Goal: Task Accomplishment & Management: Manage account settings

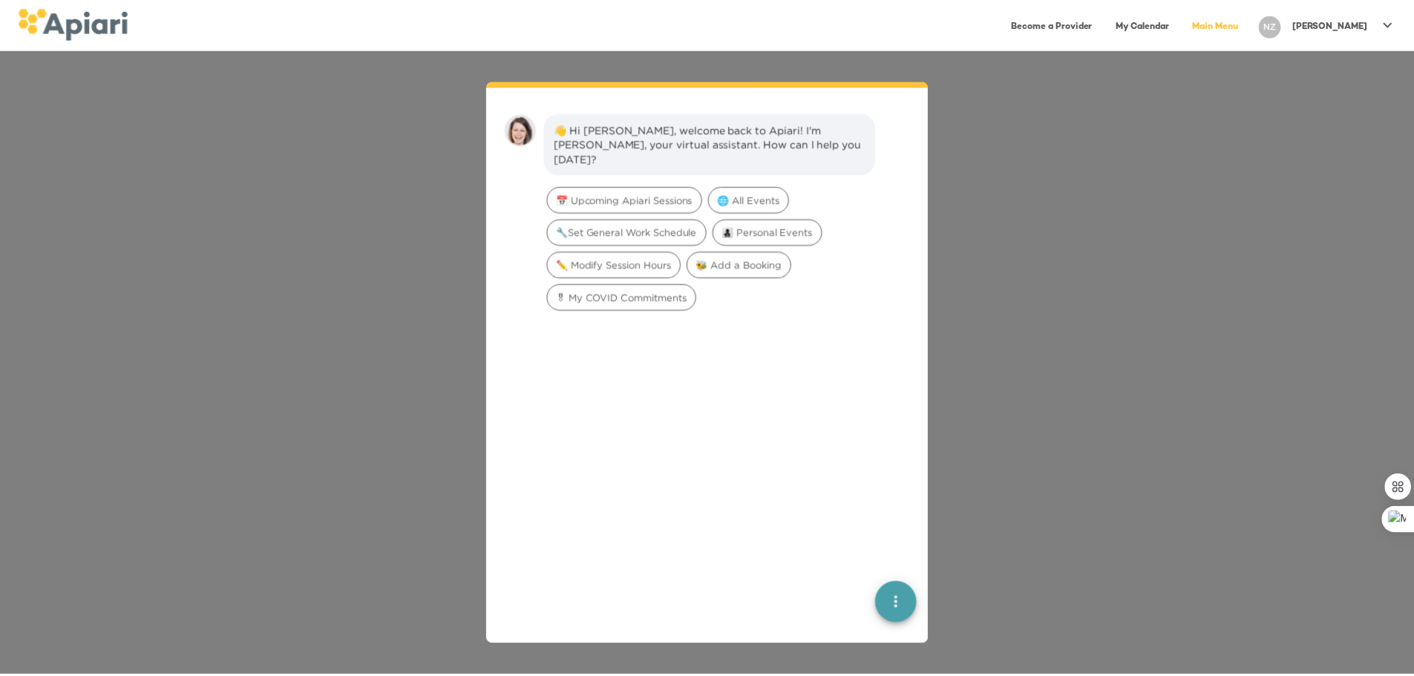
scroll to position [21, 0]
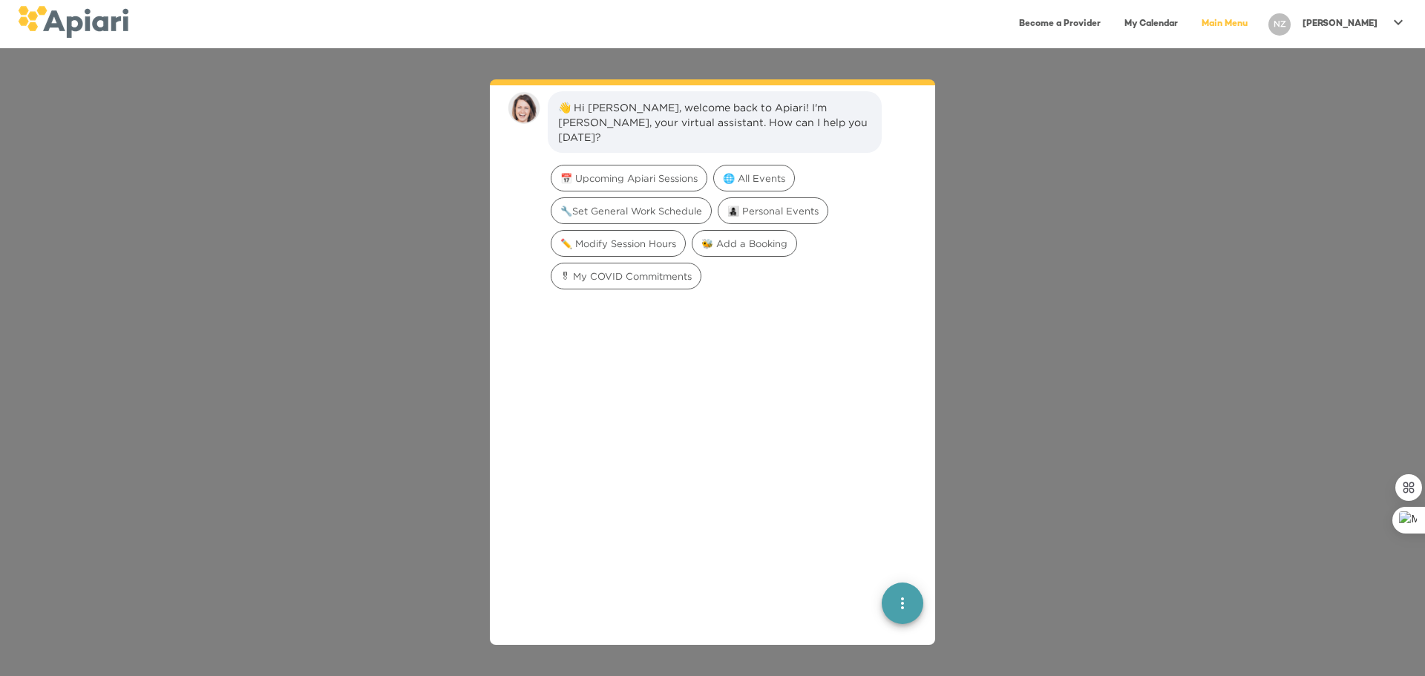
click at [1391, 19] on icon at bounding box center [1398, 22] width 18 height 18
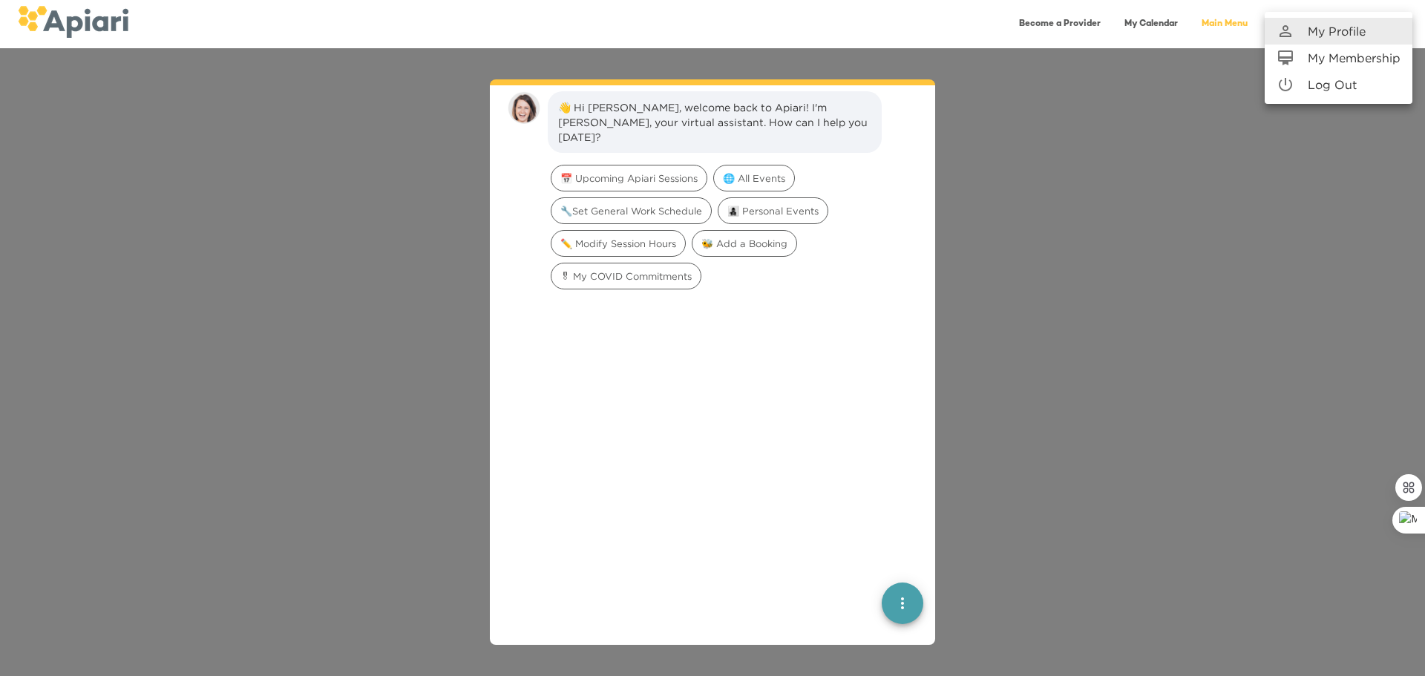
click at [1355, 64] on p "My Membership" at bounding box center [1353, 58] width 93 height 18
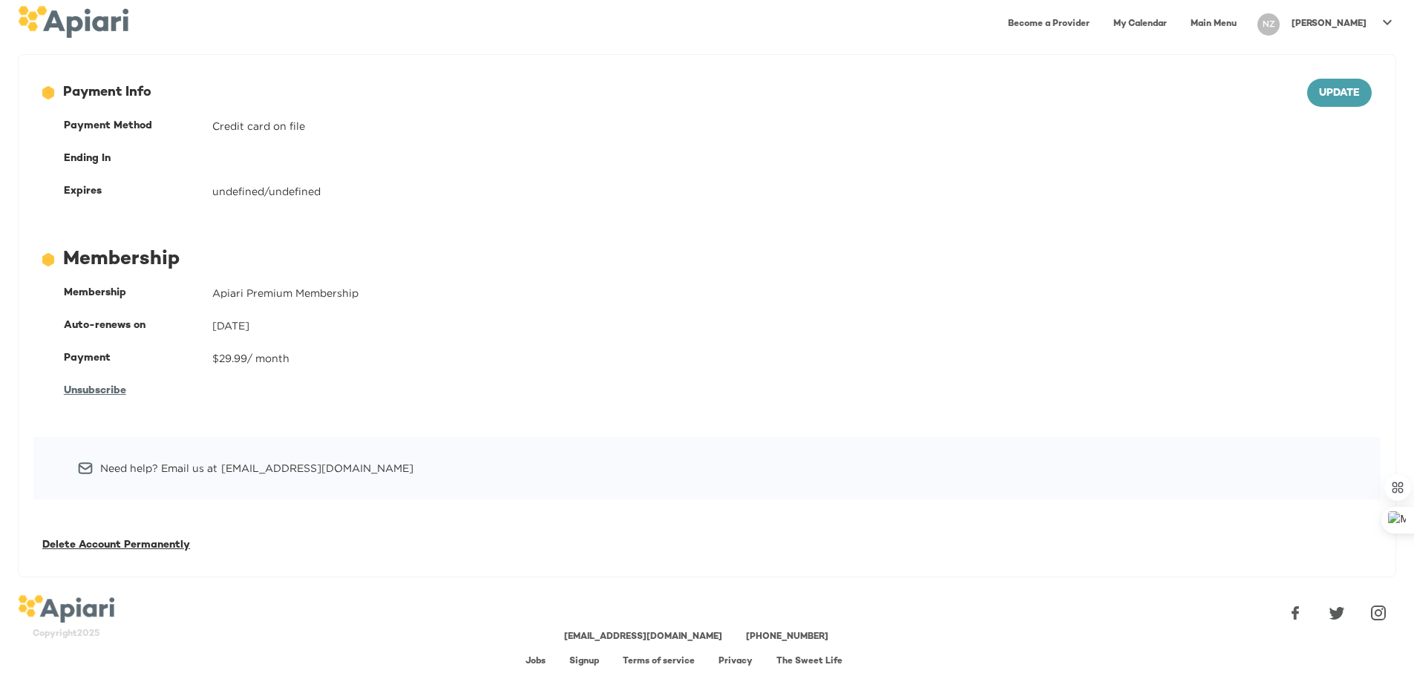
scroll to position [27, 0]
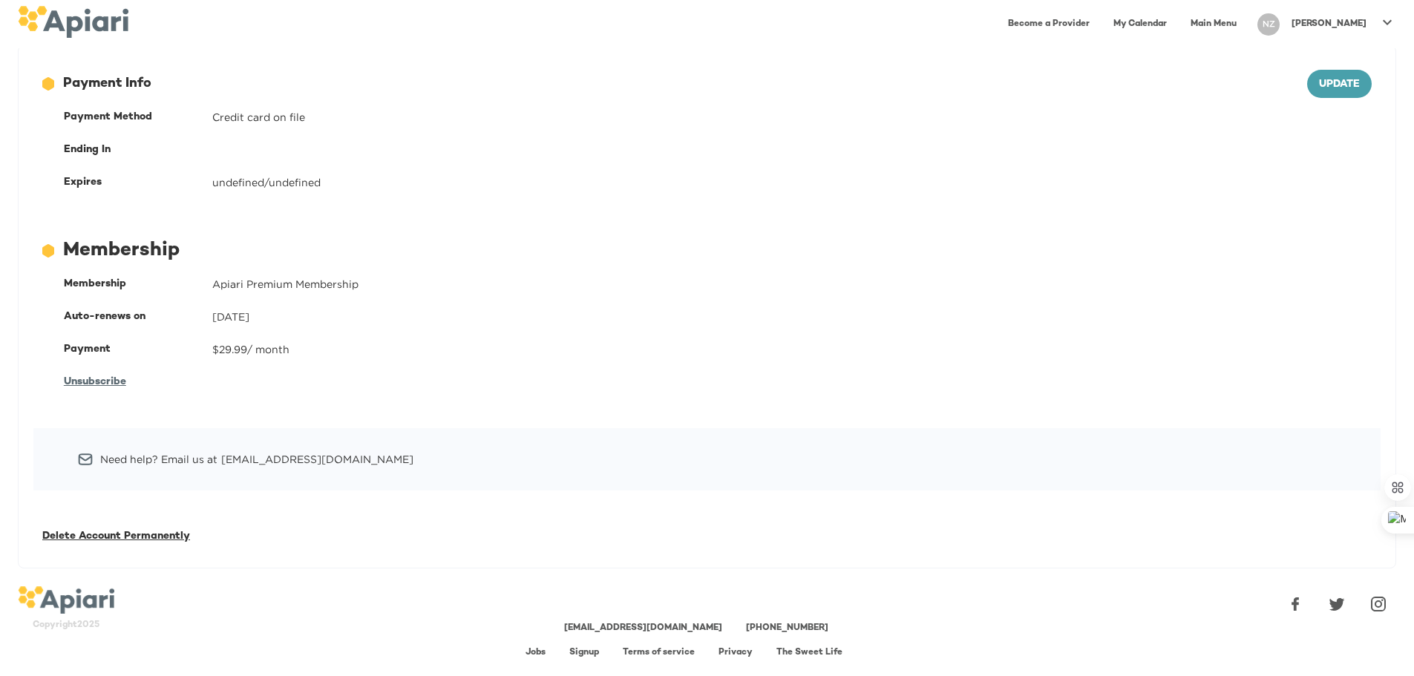
click at [82, 377] on span "Unsubscribe" at bounding box center [95, 381] width 62 height 11
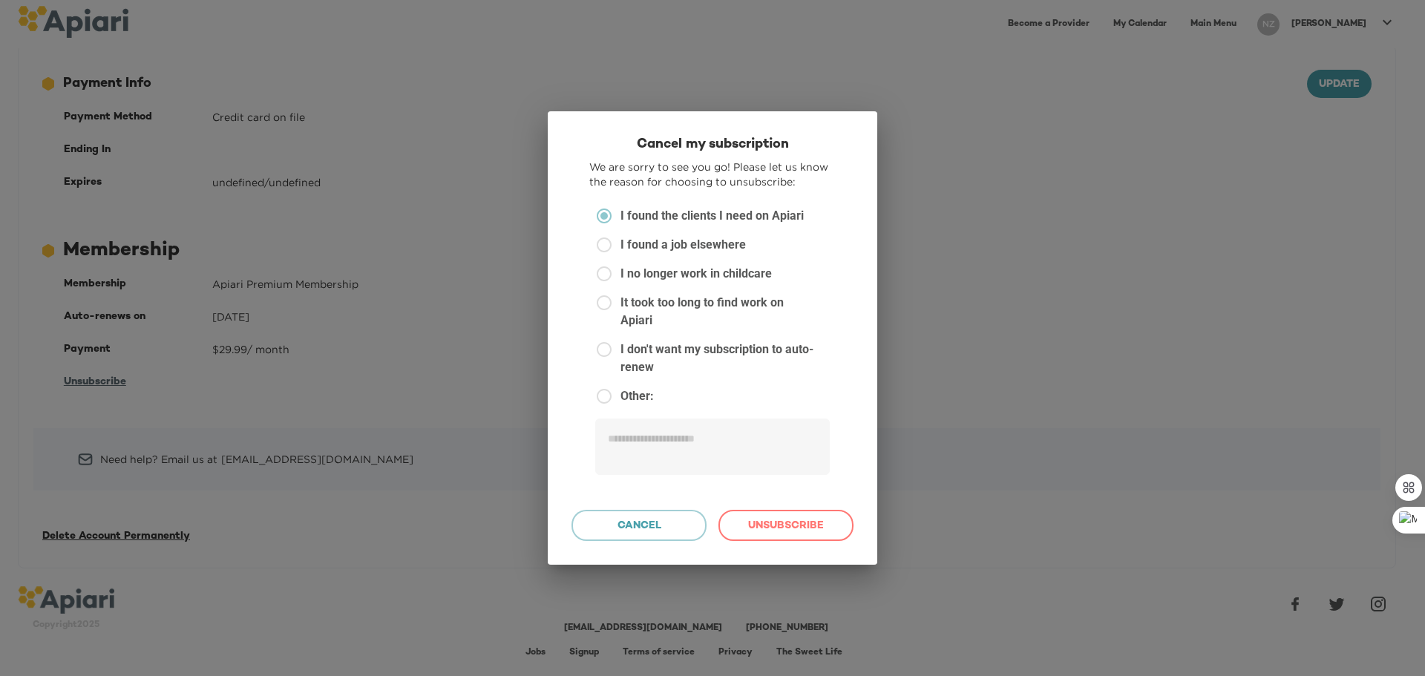
click at [679, 283] on span "I no longer work in childcare" at bounding box center [695, 274] width 151 height 18
click at [625, 254] on span "I found a job elsewhere" at bounding box center [682, 245] width 125 height 18
click at [798, 517] on span "Unsubscribe" at bounding box center [786, 526] width 110 height 19
type textarea "*"
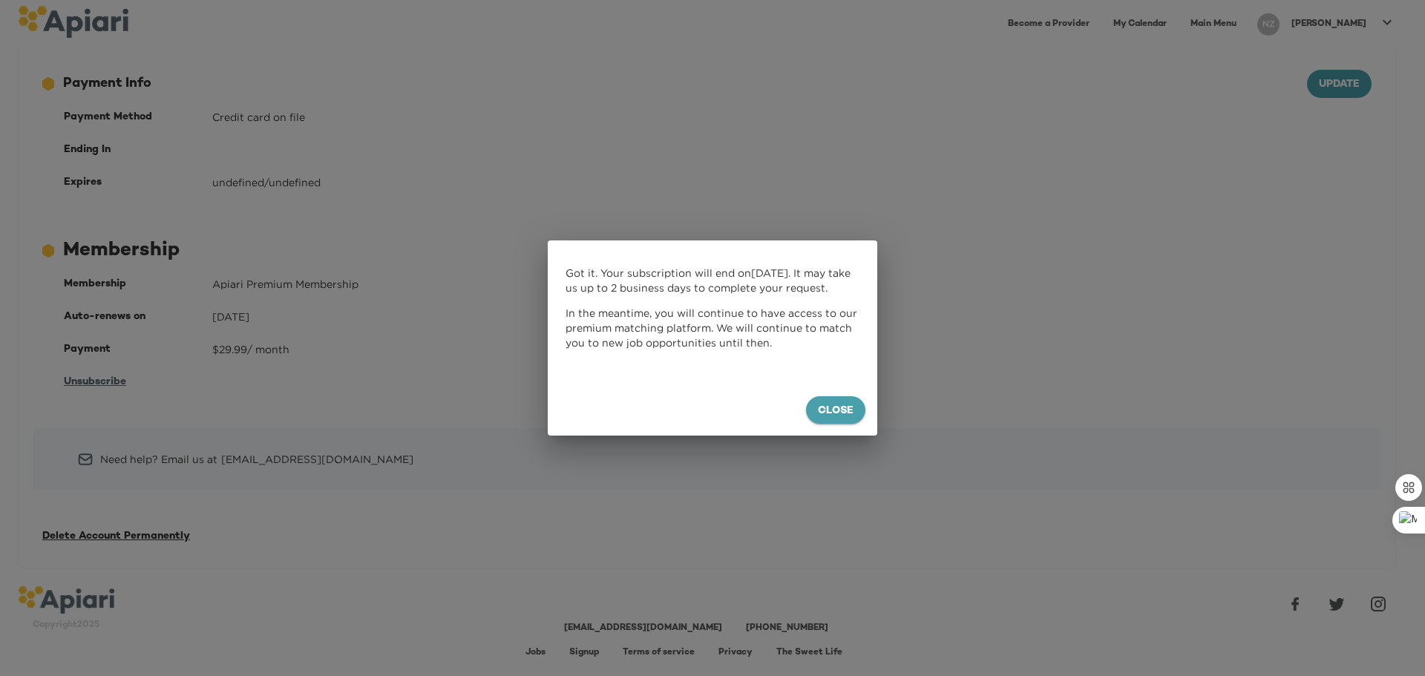
click at [832, 409] on span "Close" at bounding box center [836, 411] width 36 height 19
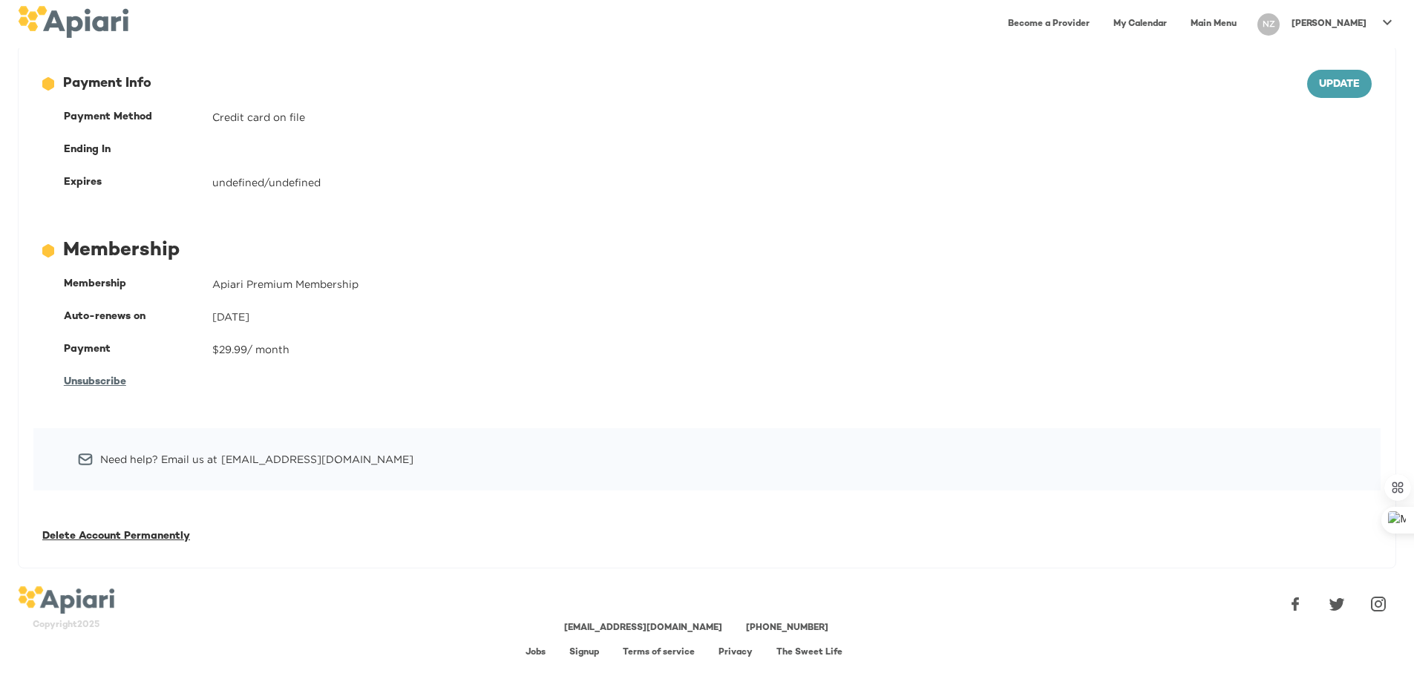
click at [1326, 20] on div "[PERSON_NAME]" at bounding box center [1328, 24] width 87 height 24
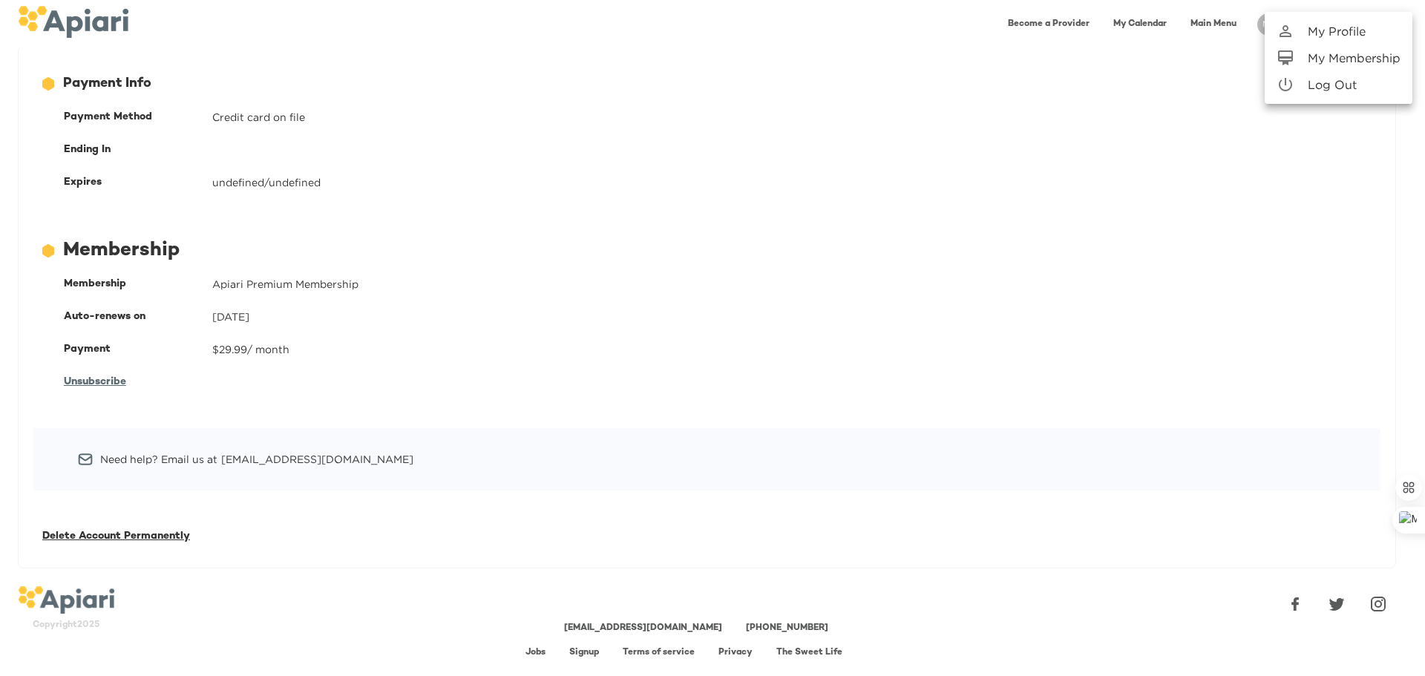
click at [1331, 33] on p "My Profile" at bounding box center [1336, 31] width 58 height 18
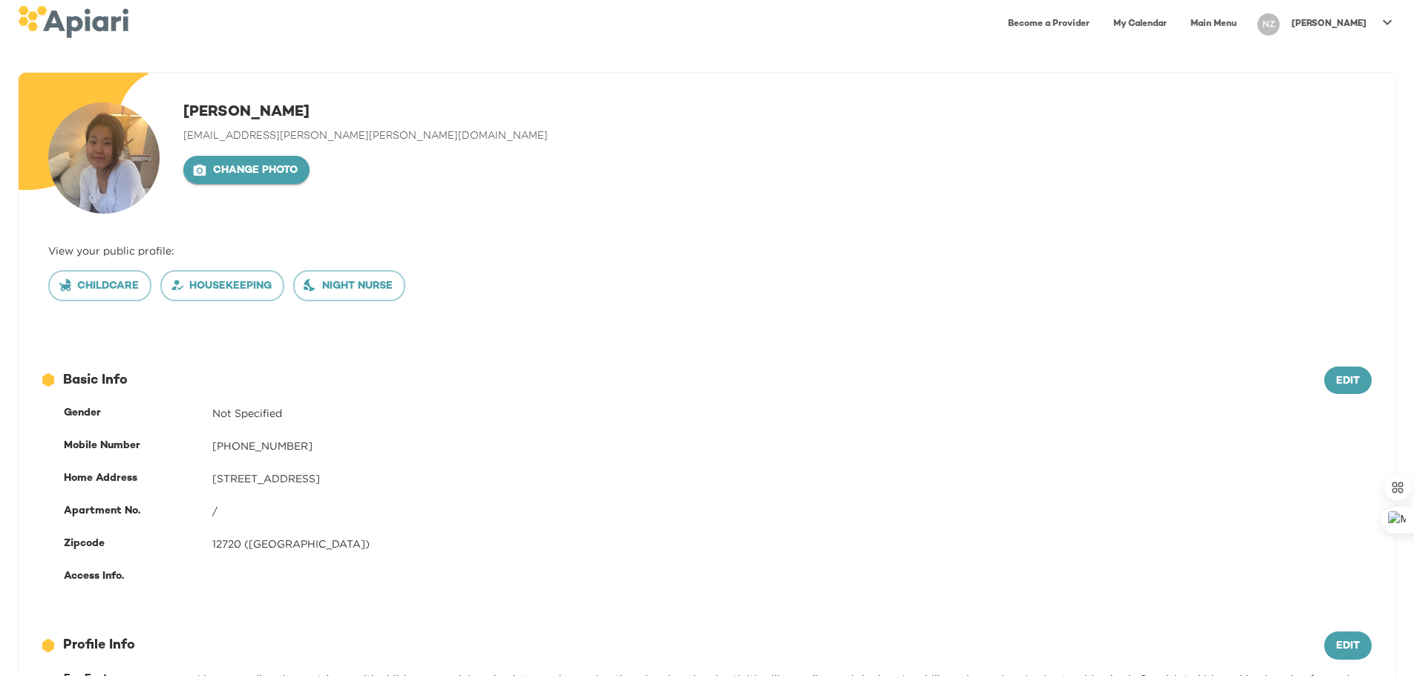
click at [278, 170] on span "Change photo" at bounding box center [246, 171] width 102 height 19
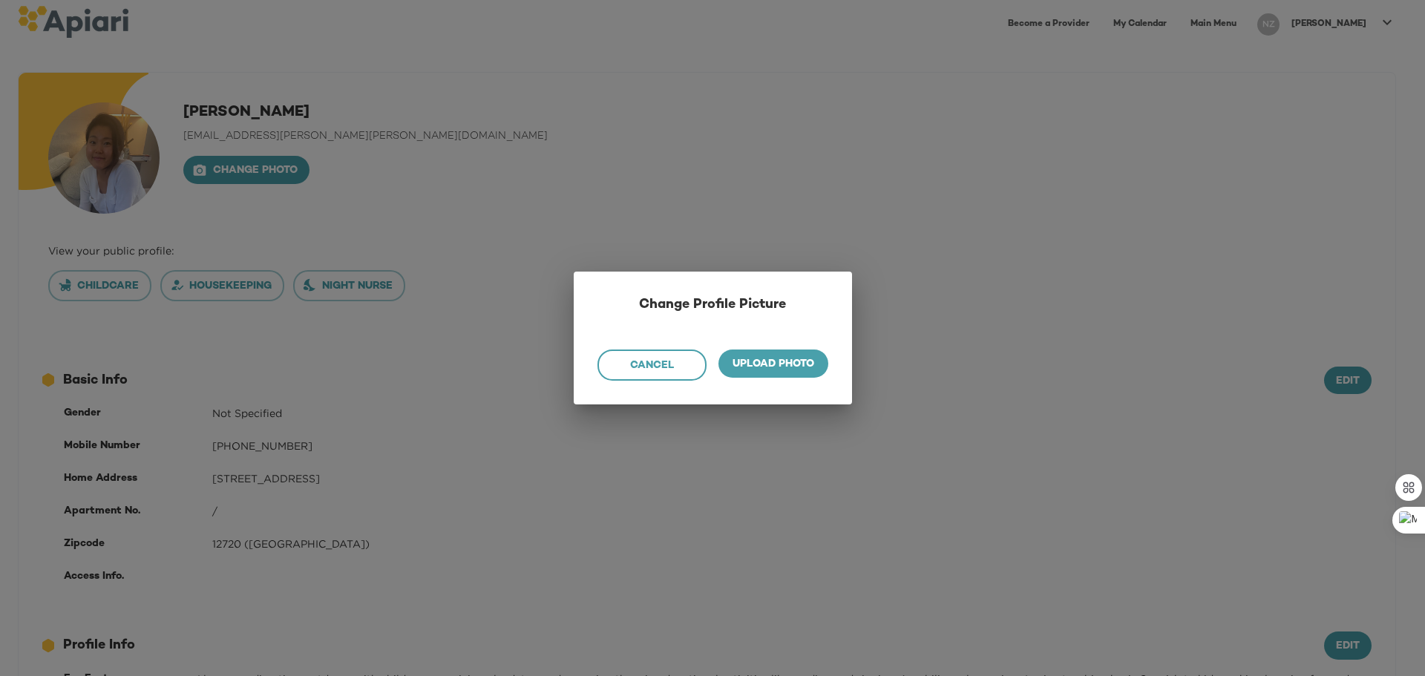
click at [691, 367] on span "Cancel" at bounding box center [652, 366] width 85 height 19
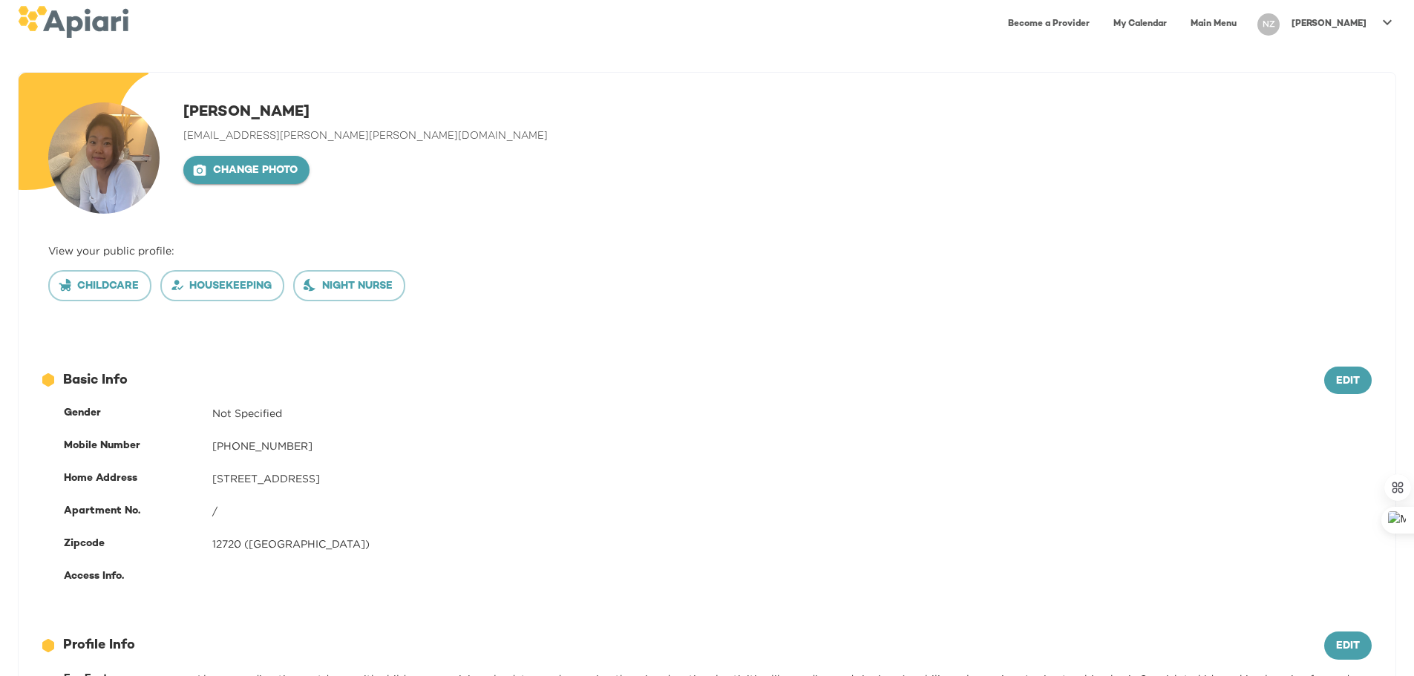
click at [266, 164] on span "Change photo" at bounding box center [246, 171] width 102 height 19
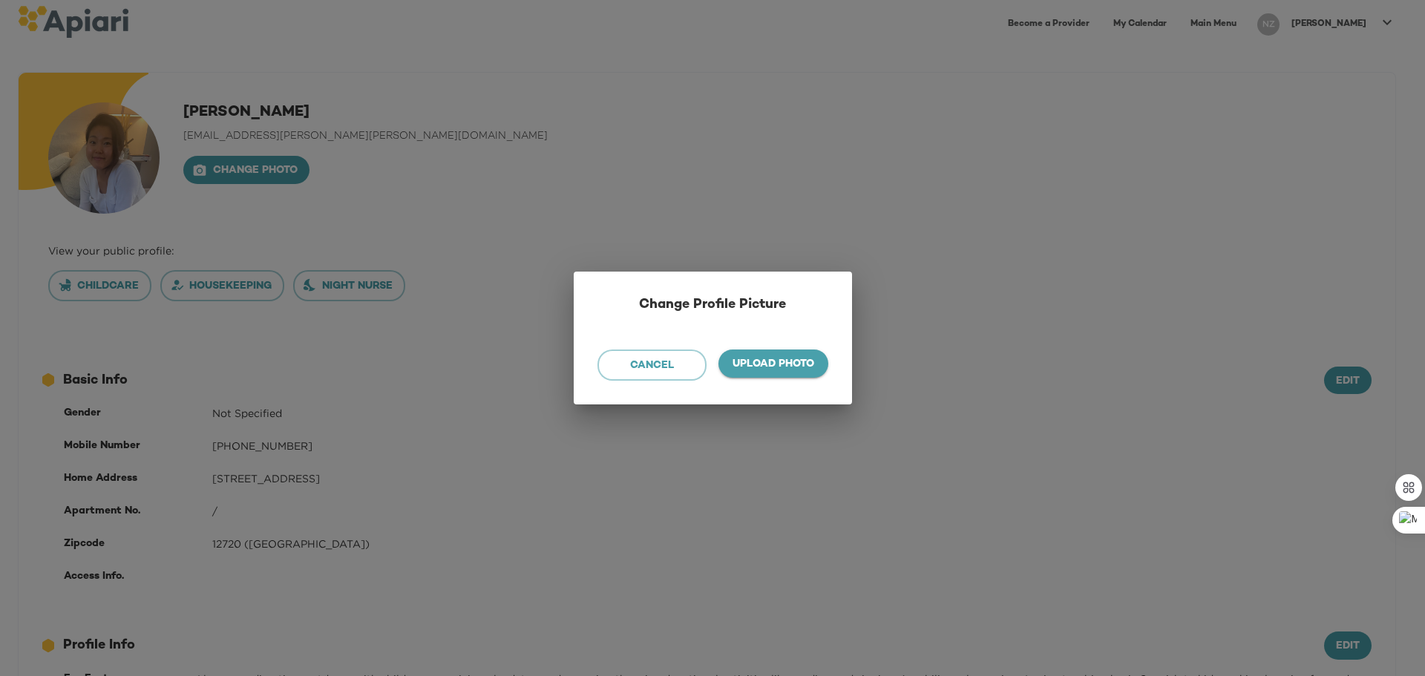
click at [786, 361] on span "Upload photo" at bounding box center [773, 364] width 86 height 19
click at [0, 0] on input "Upload photo" at bounding box center [0, 0] width 0 height 0
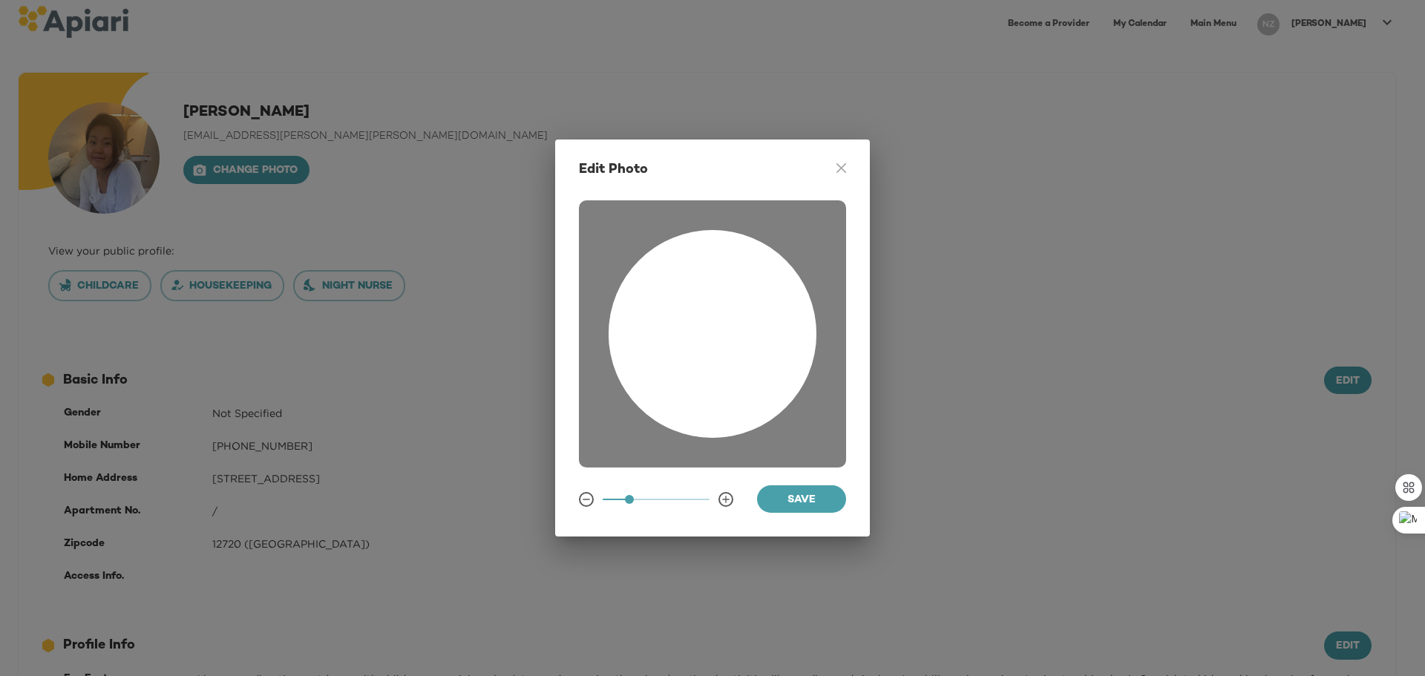
drag, startPoint x: 752, startPoint y: 312, endPoint x: 669, endPoint y: 361, distance: 95.4
click at [669, 361] on div at bounding box center [712, 334] width 208 height 208
click at [794, 501] on span "Save" at bounding box center [801, 500] width 65 height 19
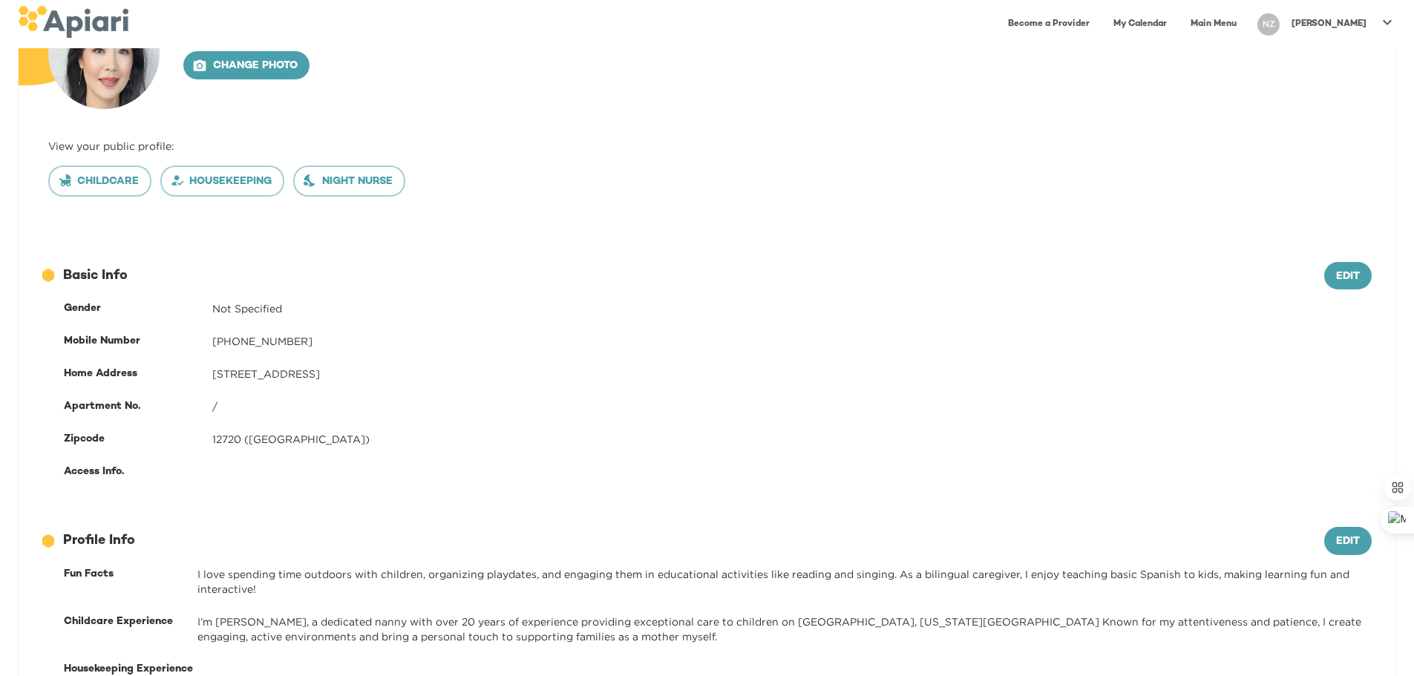
scroll to position [148, 0]
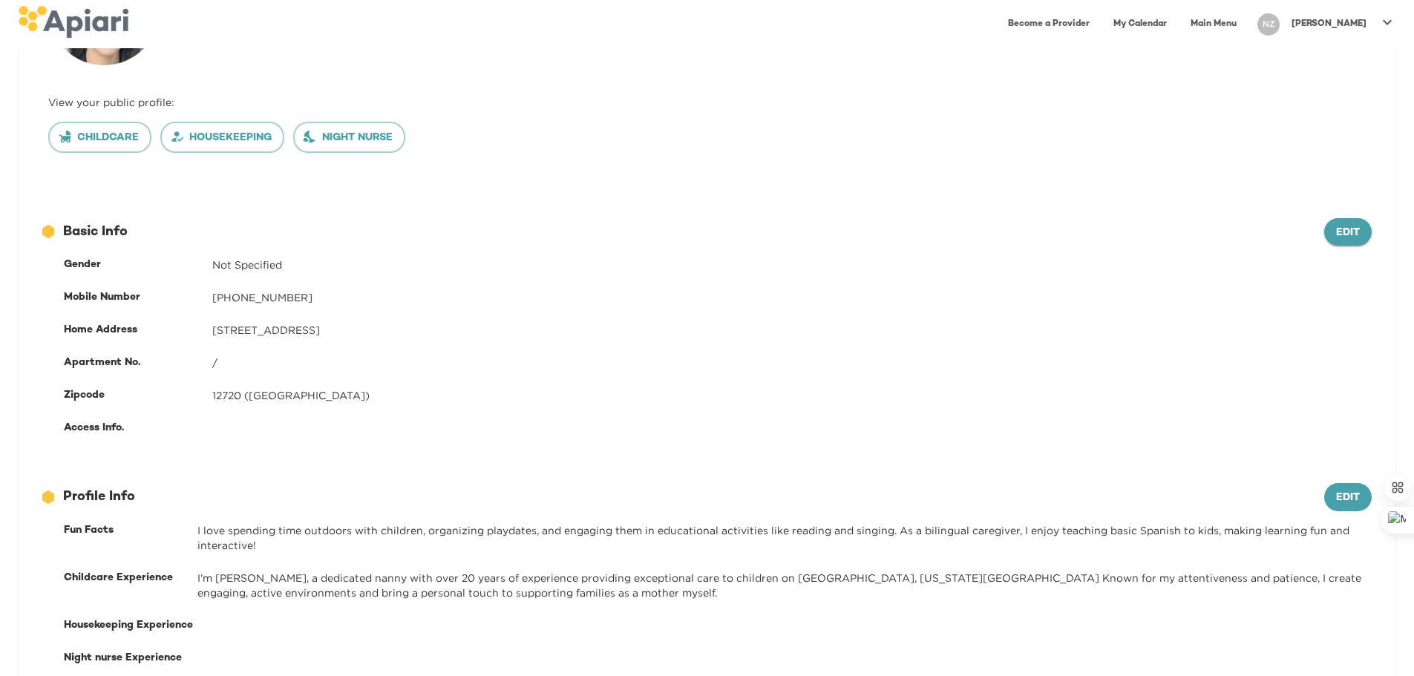
click at [1352, 229] on span "Edit" at bounding box center [1348, 233] width 24 height 19
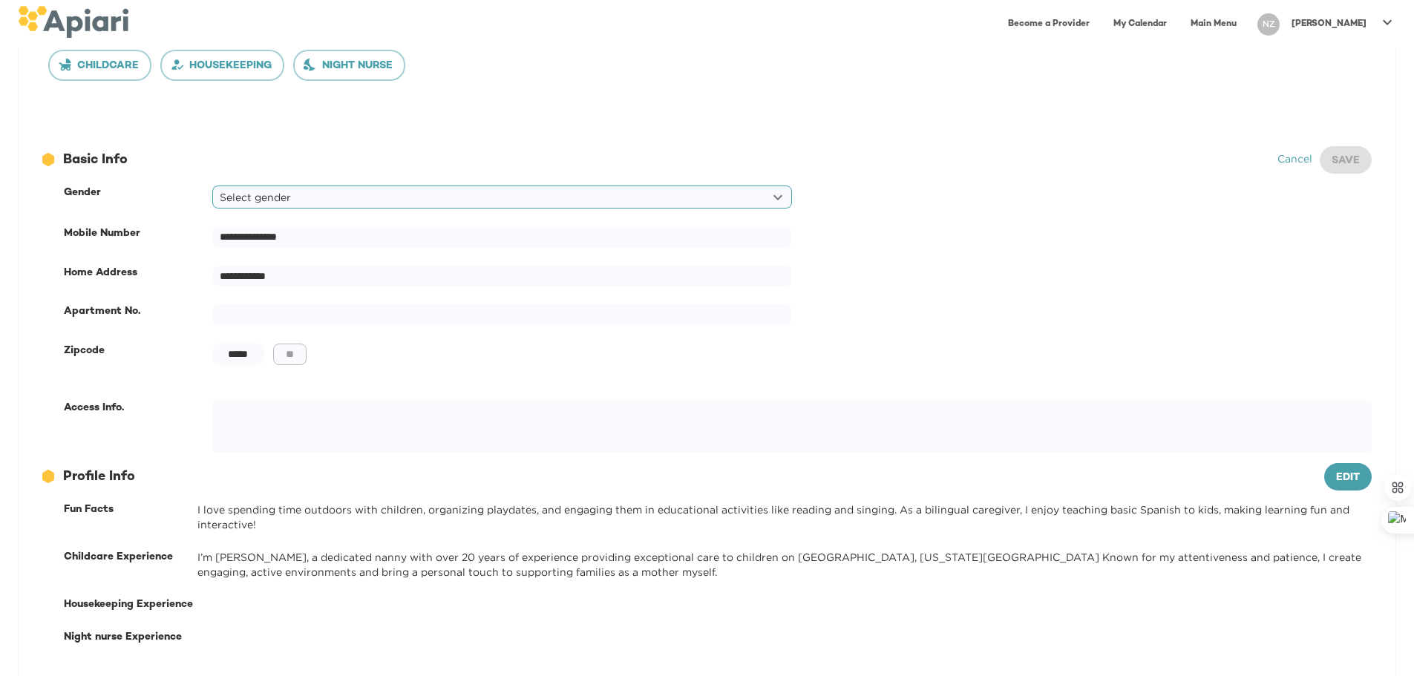
scroll to position [223, 0]
click at [318, 234] on input "**********" at bounding box center [502, 235] width 580 height 22
click at [377, 363] on div "***** ​ ** ​" at bounding box center [791, 360] width 1159 height 39
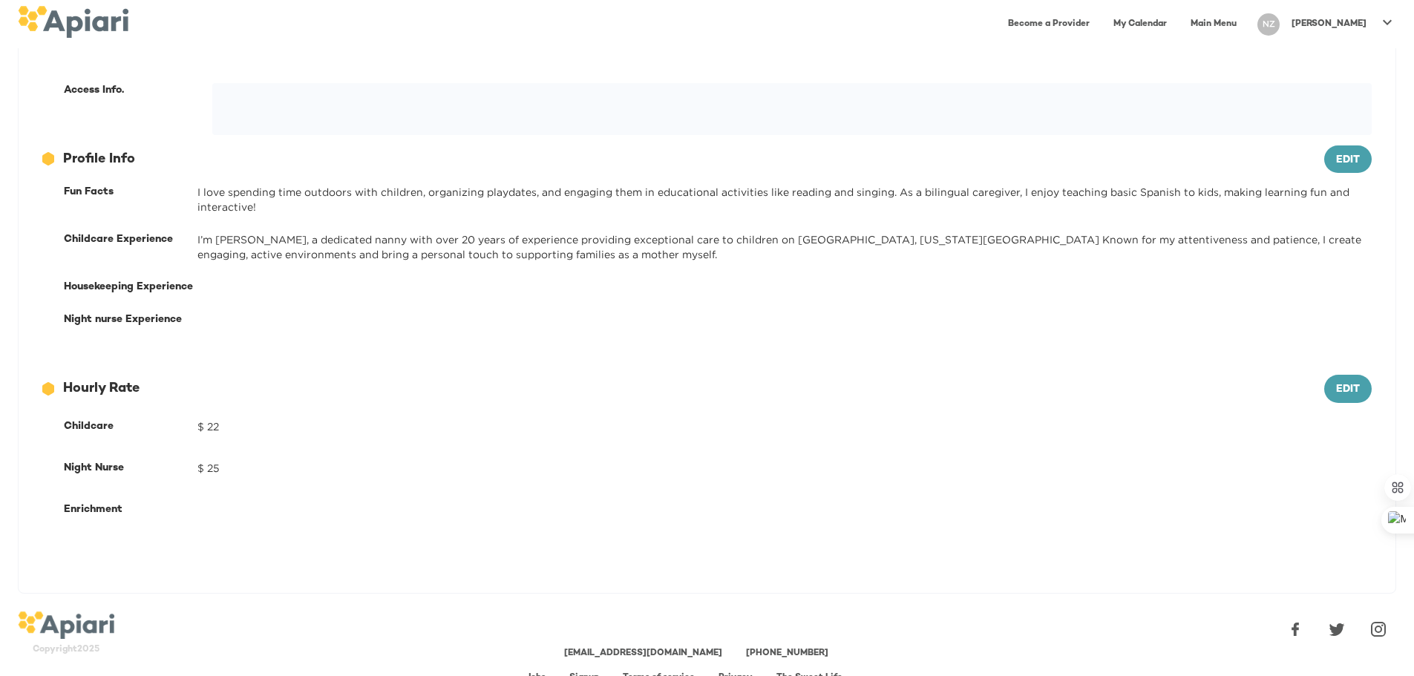
scroll to position [563, 0]
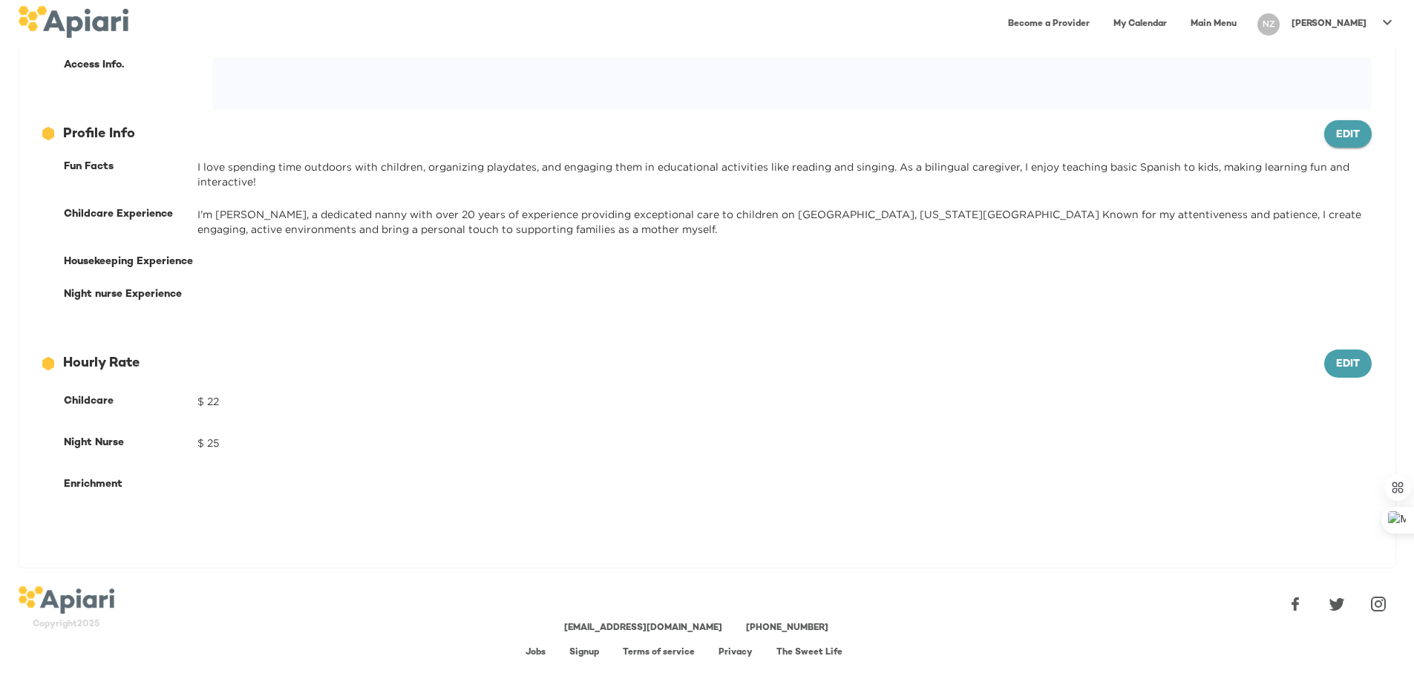
click at [1353, 136] on span "Edit" at bounding box center [1348, 135] width 24 height 19
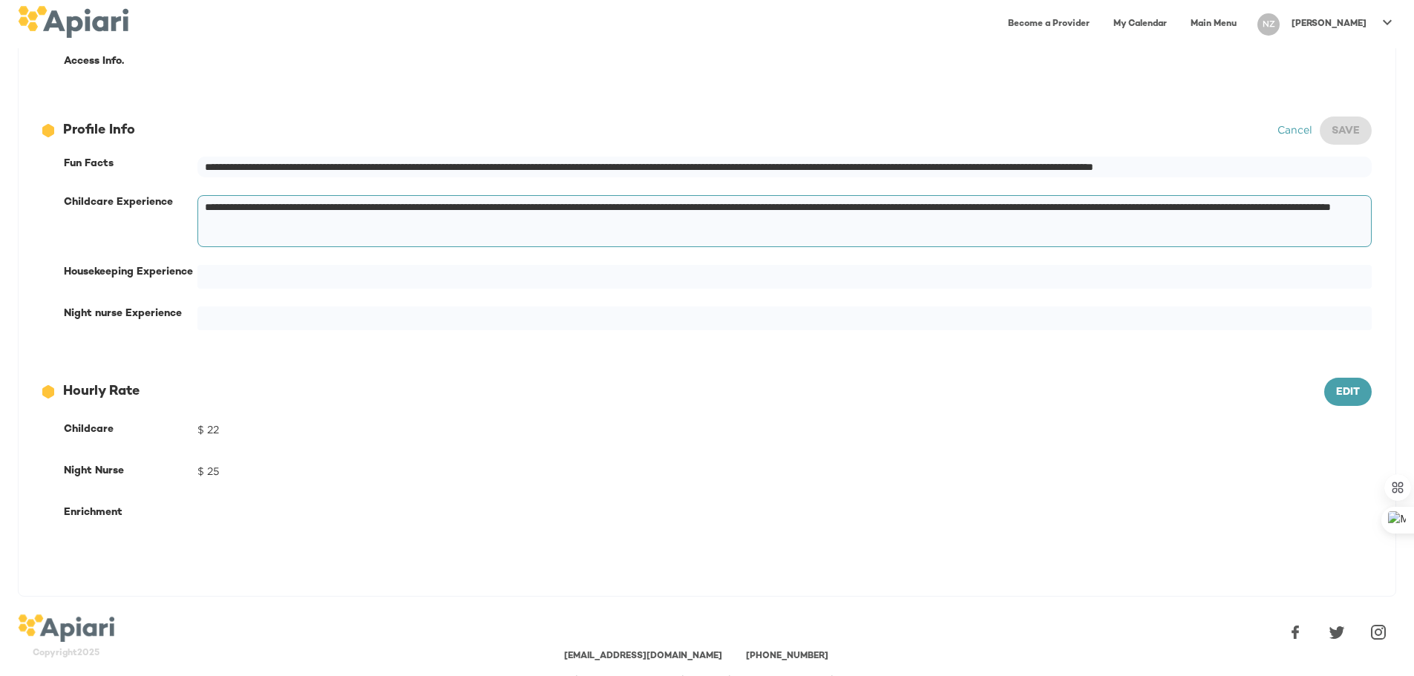
drag, startPoint x: 355, startPoint y: 210, endPoint x: 225, endPoint y: 212, distance: 129.9
click at [225, 212] on textarea "**********" at bounding box center [781, 221] width 1153 height 42
type input "**********"
type textarea "**********"
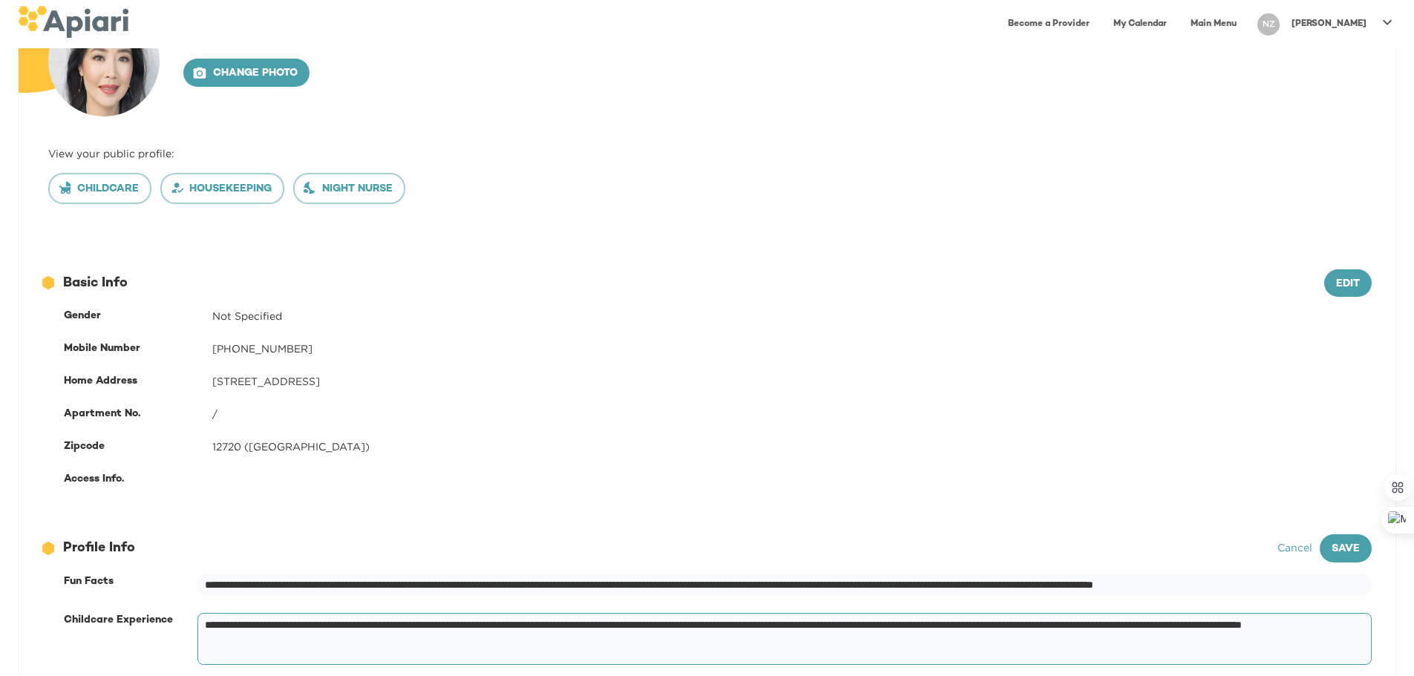
scroll to position [0, 0]
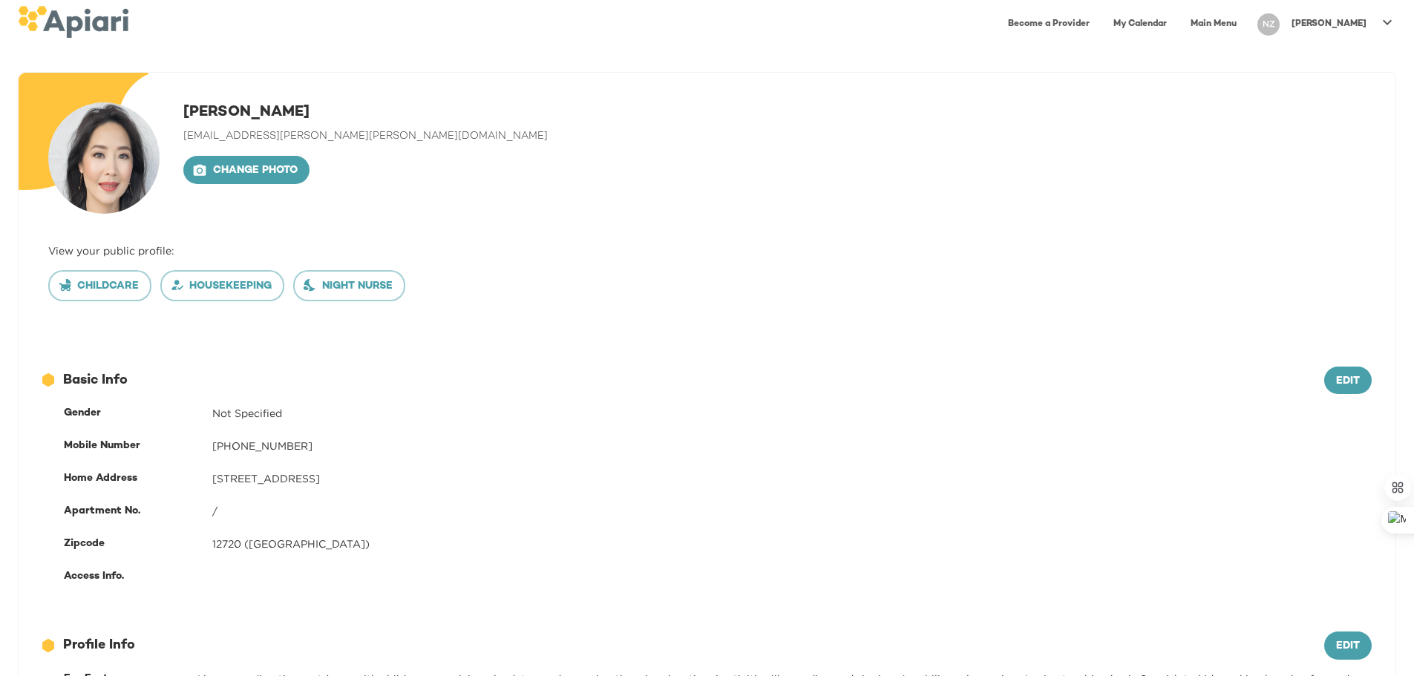
click at [1348, 21] on p "[PERSON_NAME]" at bounding box center [1328, 24] width 75 height 13
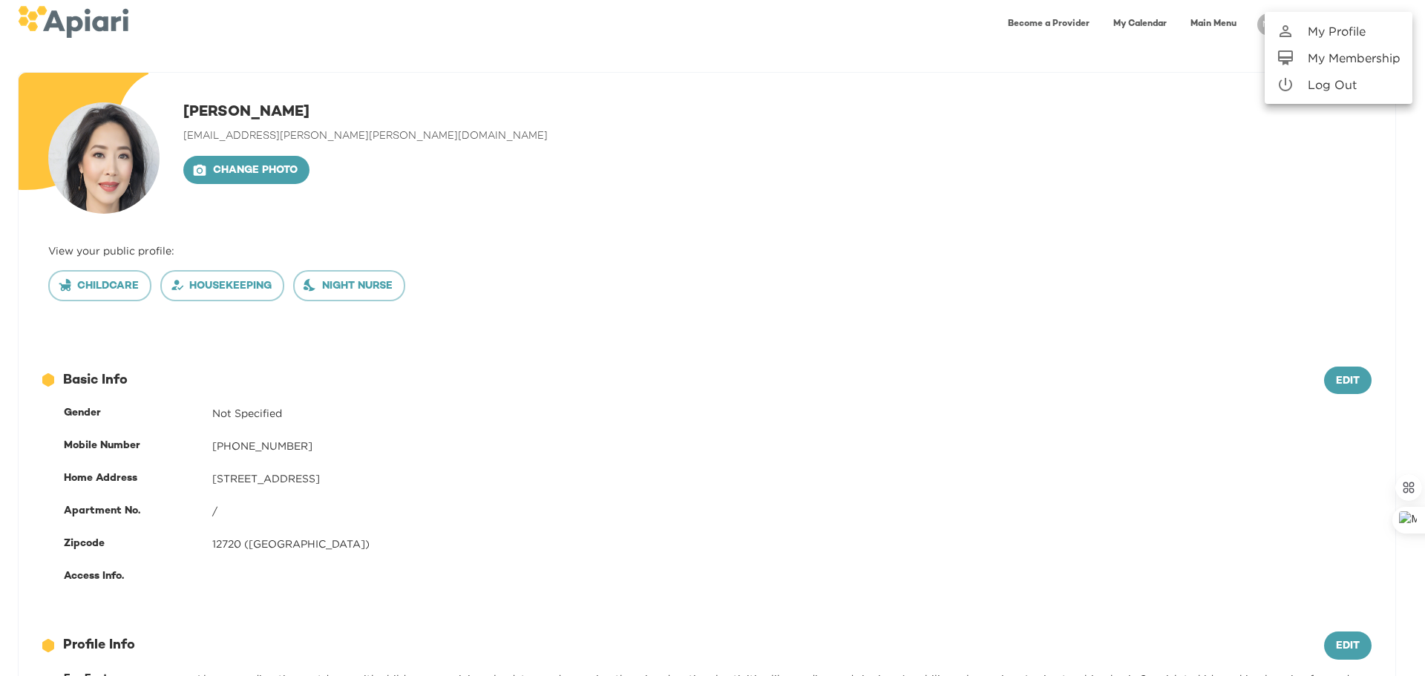
click at [1343, 35] on p "My Profile" at bounding box center [1336, 31] width 58 height 18
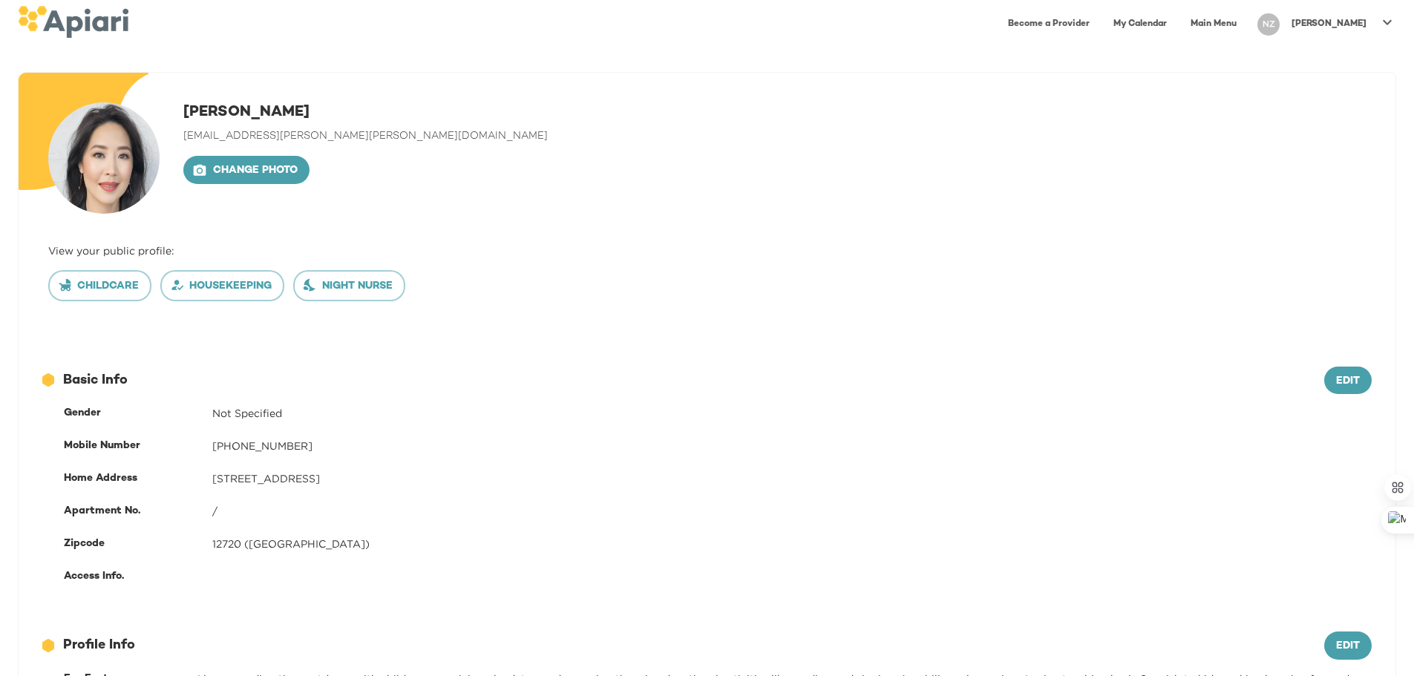
click at [1245, 25] on link "Main Menu" at bounding box center [1213, 24] width 64 height 30
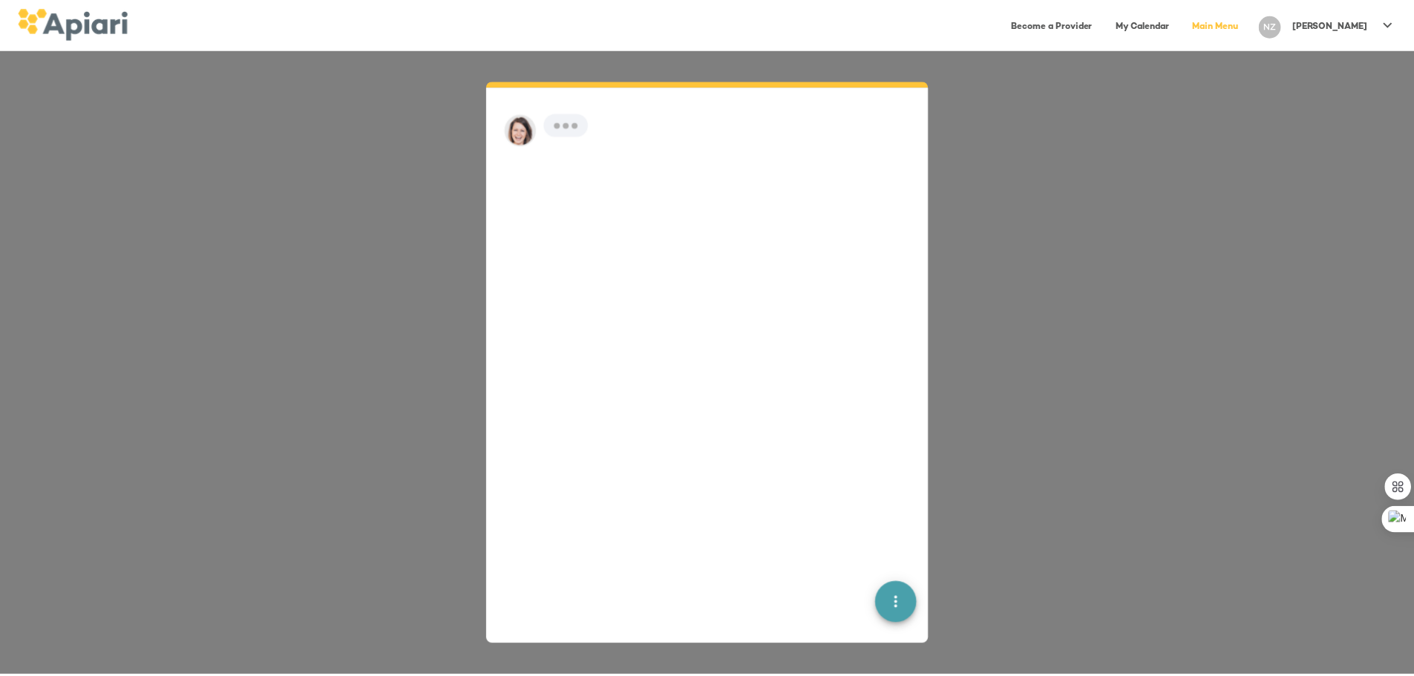
scroll to position [21, 0]
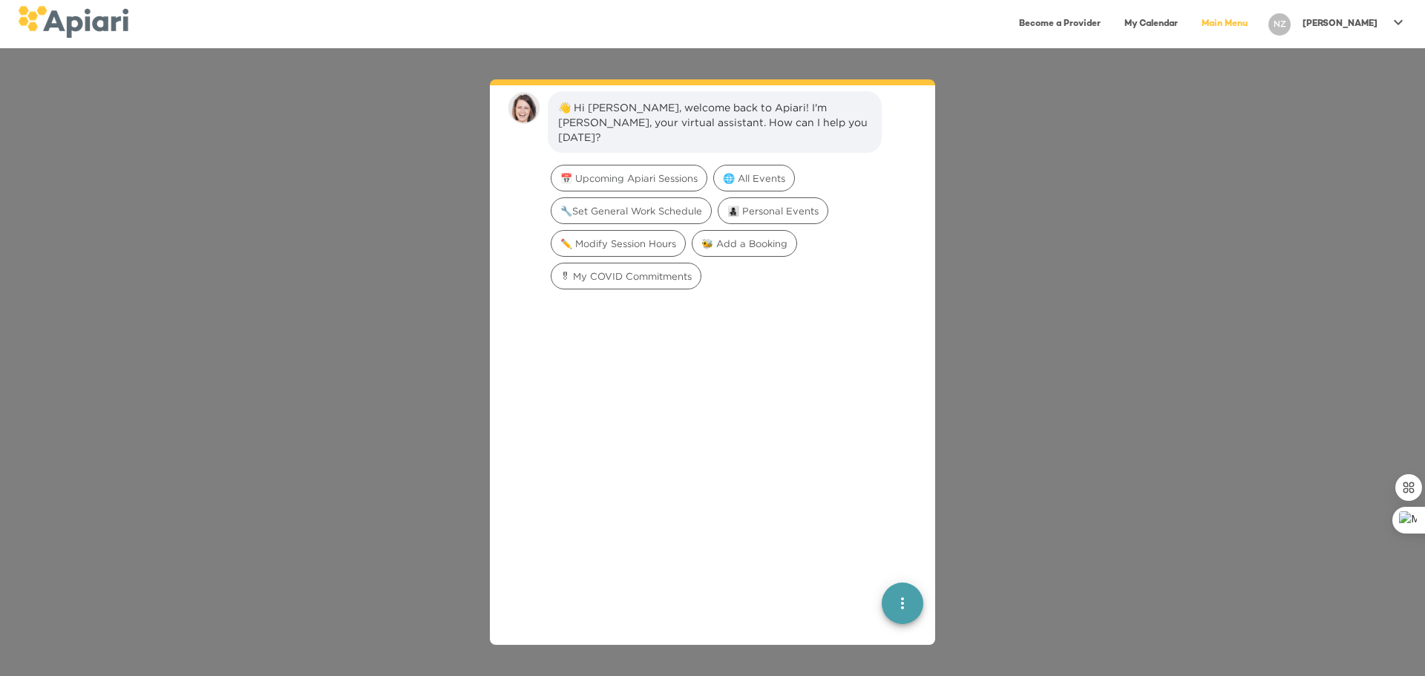
click at [1022, 344] on div "👋 Hi Narcisa, welcome back to Apiari! I'm Amy, your virtual assistant. How can …" at bounding box center [712, 362] width 1425 height 628
click at [1043, 585] on div "👋 Hi Narcisa, welcome back to Apiari! I'm Amy, your virtual assistant. How can …" at bounding box center [712, 362] width 1425 height 628
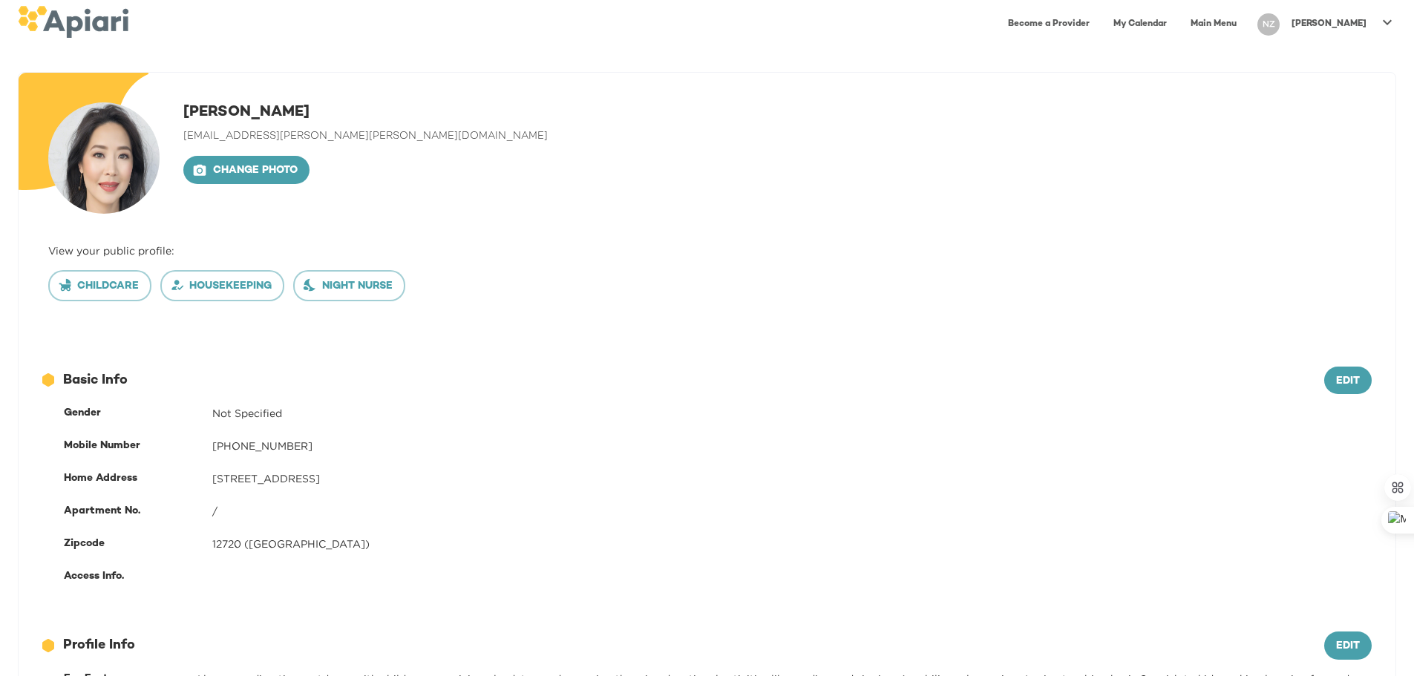
click at [1357, 19] on p "[PERSON_NAME]" at bounding box center [1328, 24] width 75 height 13
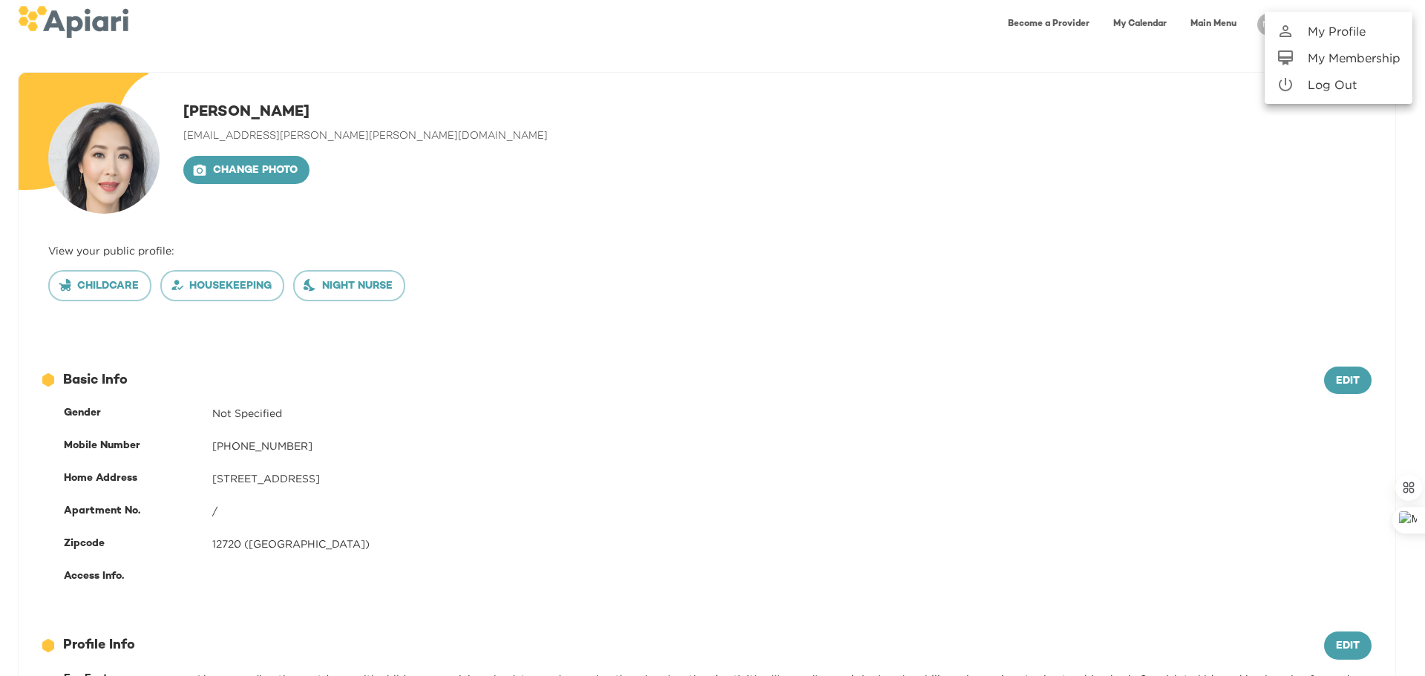
click at [1371, 38] on link "My Profile" at bounding box center [1338, 31] width 148 height 27
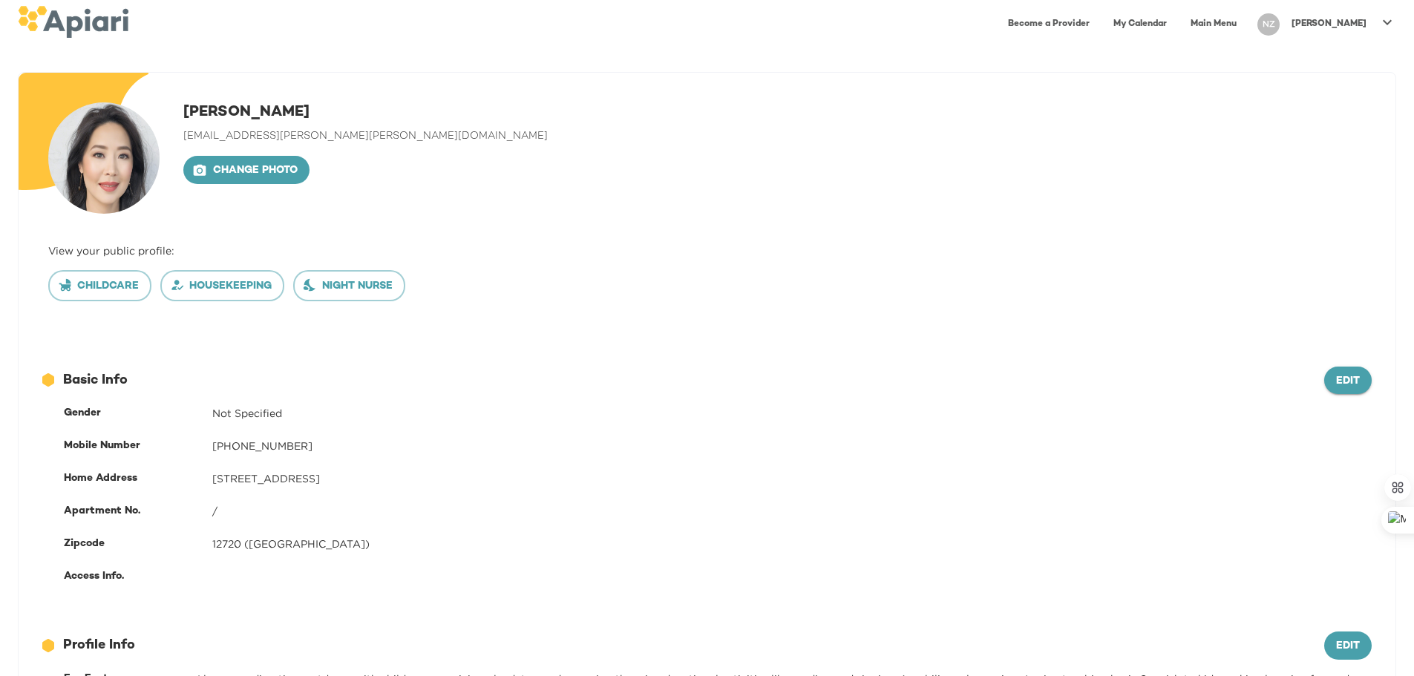
click at [1353, 378] on span "Edit" at bounding box center [1348, 382] width 24 height 19
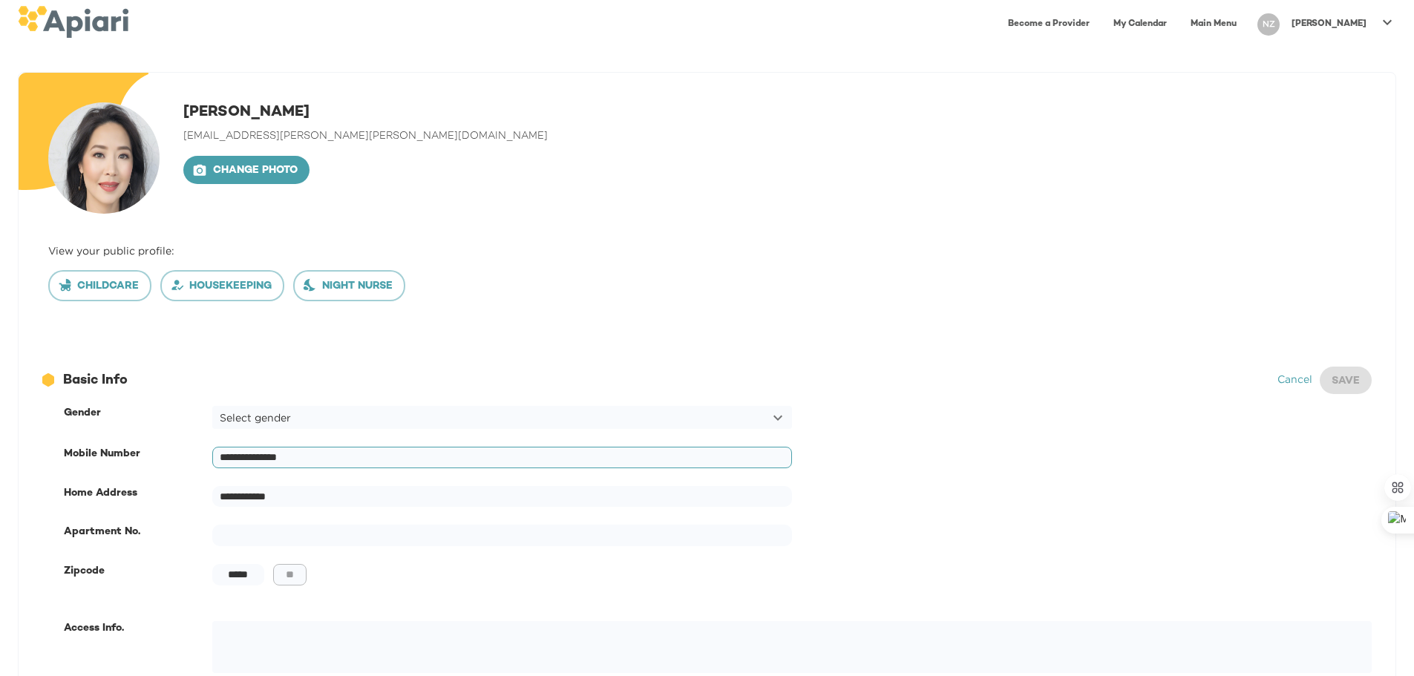
drag, startPoint x: 314, startPoint y: 457, endPoint x: 175, endPoint y: 448, distance: 139.0
click at [175, 448] on div "**********" at bounding box center [717, 457] width 1325 height 39
drag, startPoint x: 174, startPoint y: 492, endPoint x: 77, endPoint y: 465, distance: 100.1
click at [80, 465] on div "**********" at bounding box center [717, 521] width 1325 height 248
click at [1359, 382] on button "Save" at bounding box center [1345, 381] width 52 height 28
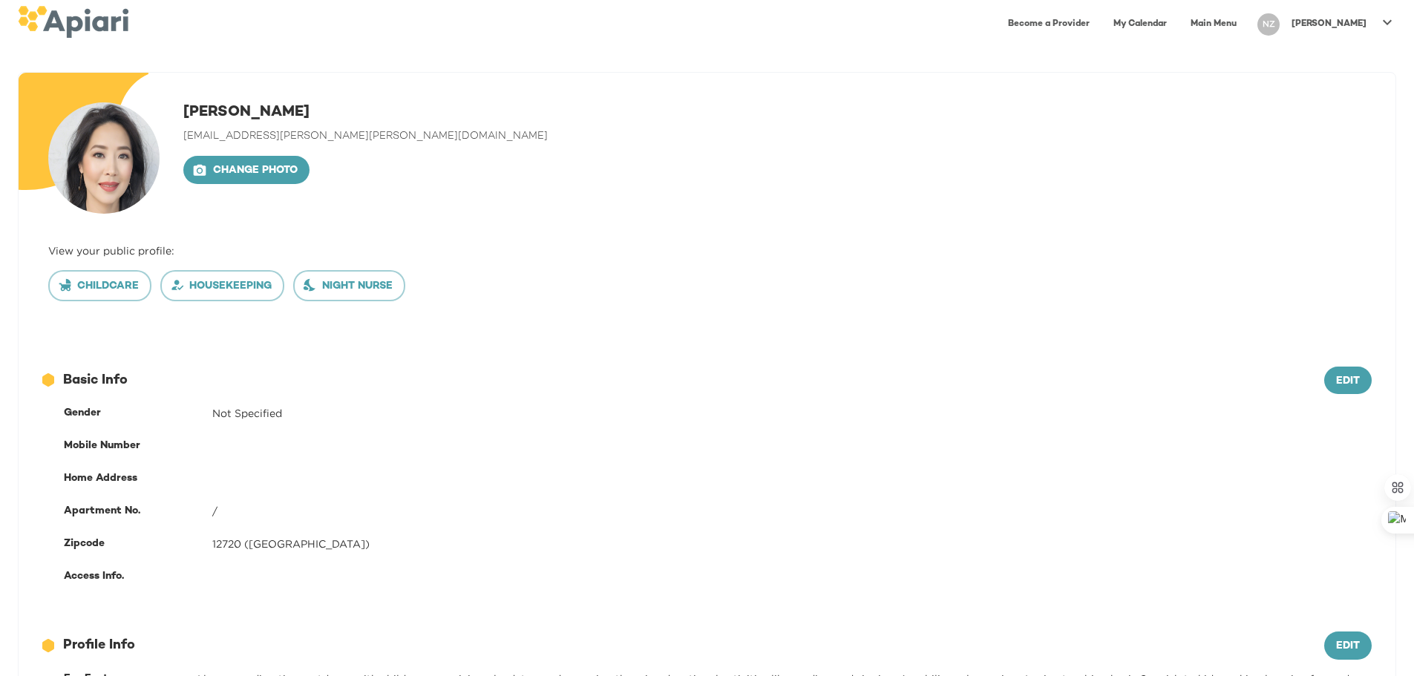
click at [275, 134] on span "[EMAIL_ADDRESS][PERSON_NAME][PERSON_NAME][DOMAIN_NAME]" at bounding box center [365, 136] width 364 height 11
click at [70, 24] on img at bounding box center [73, 22] width 111 height 32
